Goal: Check status: Check status

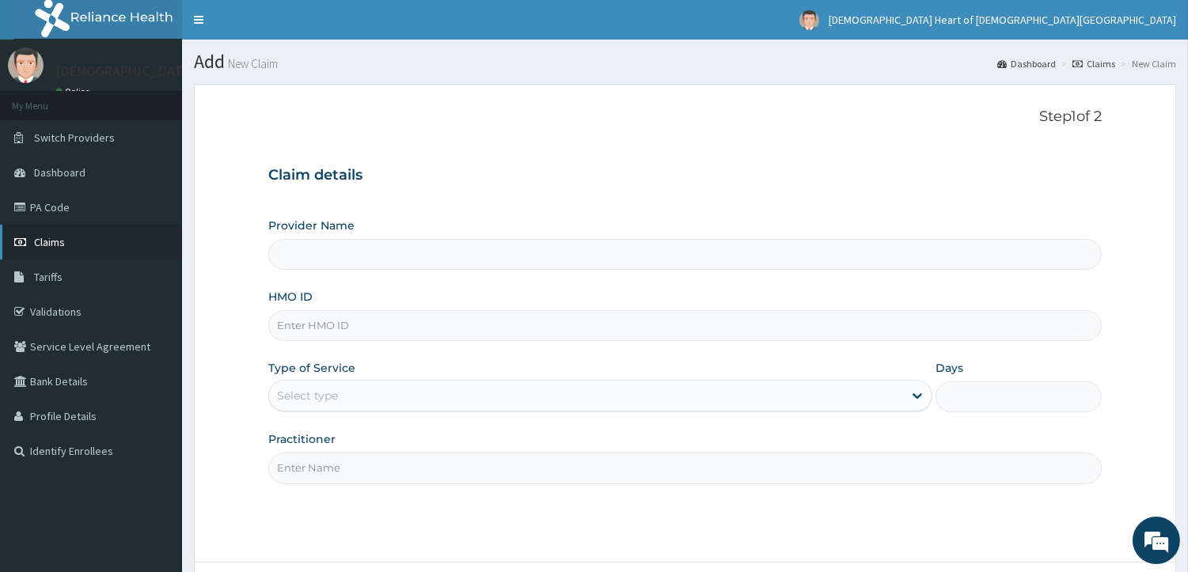
click at [112, 228] on link "Claims" at bounding box center [91, 242] width 182 height 35
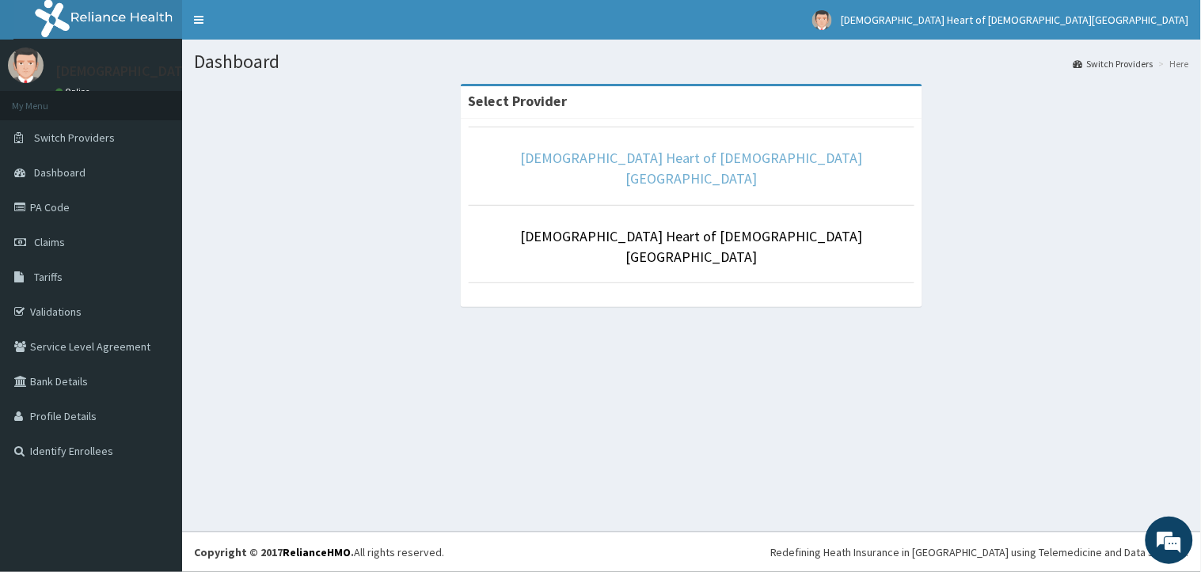
click at [606, 155] on link "Eucharistic Heart of Jesus medical centre" at bounding box center [692, 168] width 342 height 39
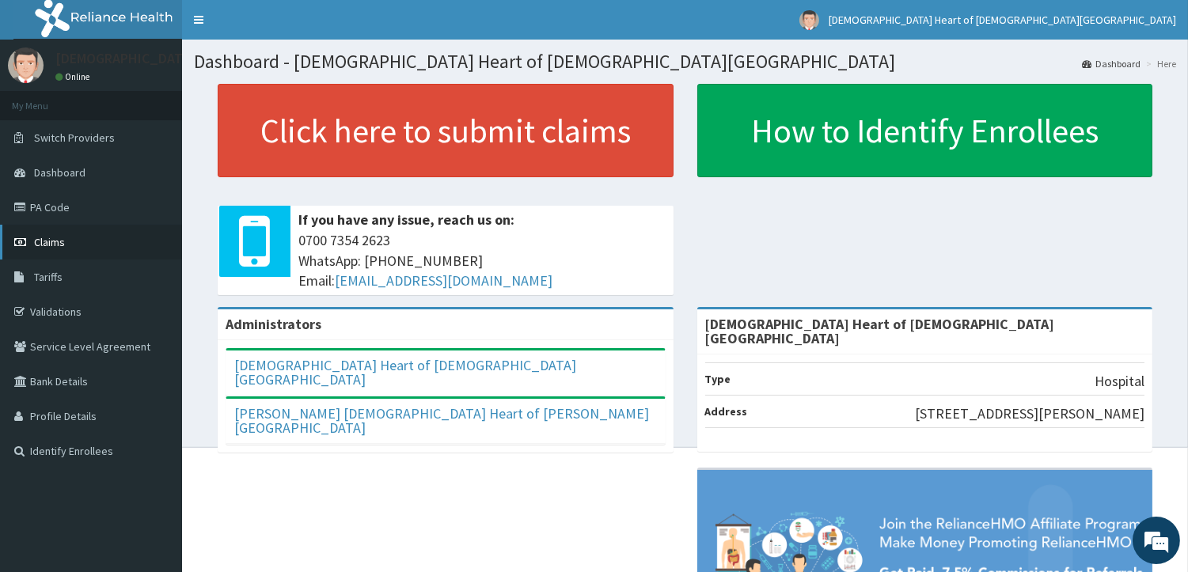
click at [120, 240] on link "Claims" at bounding box center [91, 242] width 182 height 35
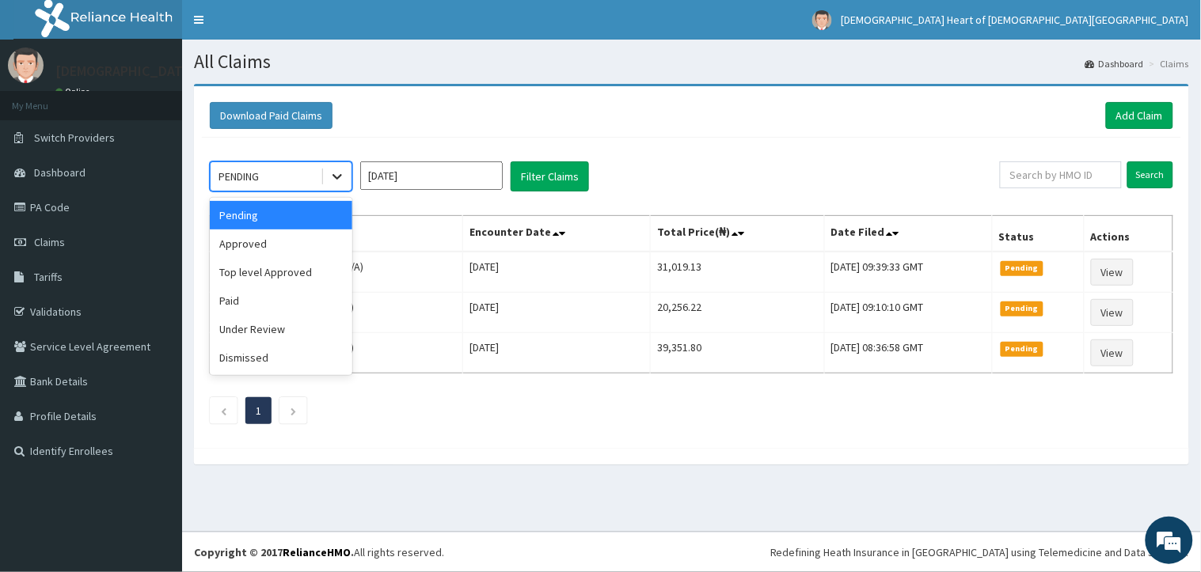
click at [330, 180] on icon at bounding box center [337, 177] width 16 height 16
click at [333, 241] on div "Approved" at bounding box center [281, 244] width 142 height 28
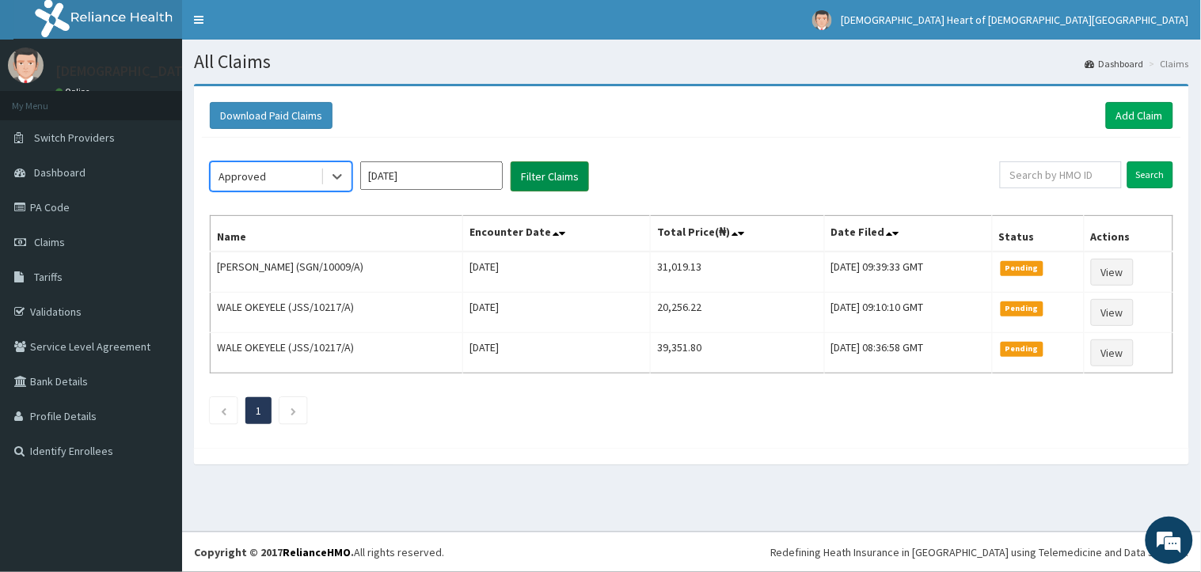
click at [531, 170] on button "Filter Claims" at bounding box center [549, 176] width 78 height 30
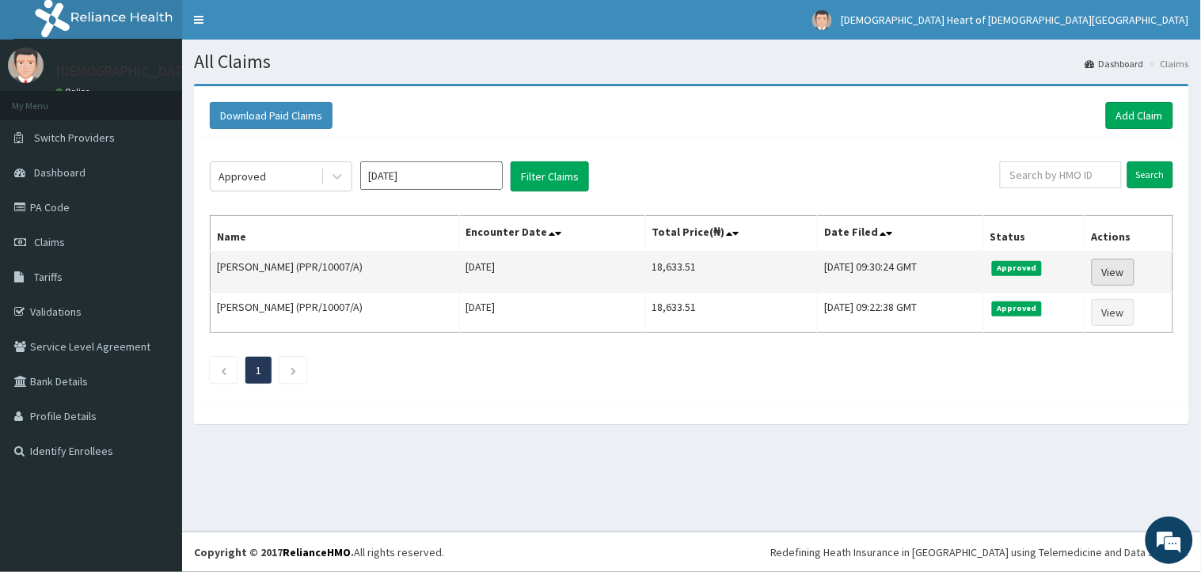
click at [1122, 277] on link "View" at bounding box center [1112, 272] width 43 height 27
